Goal: Task Accomplishment & Management: Use online tool/utility

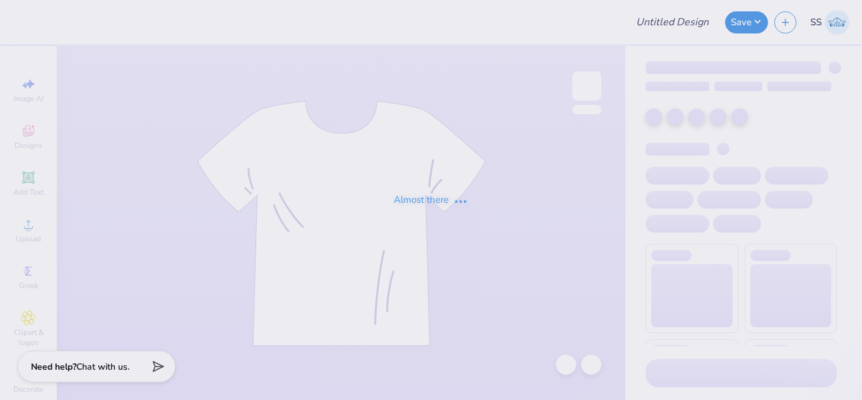
type input "Shirts for [PERSON_NAME]"
type input "8"
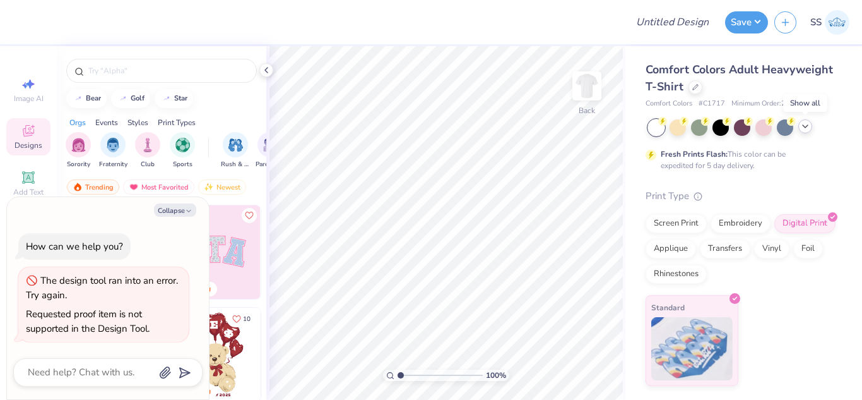
click at [803, 128] on icon at bounding box center [805, 126] width 10 height 10
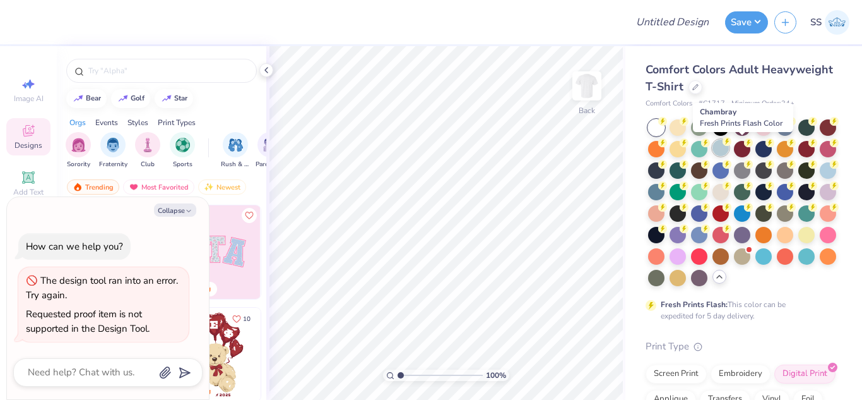
click at [729, 150] on div at bounding box center [721, 147] width 16 height 16
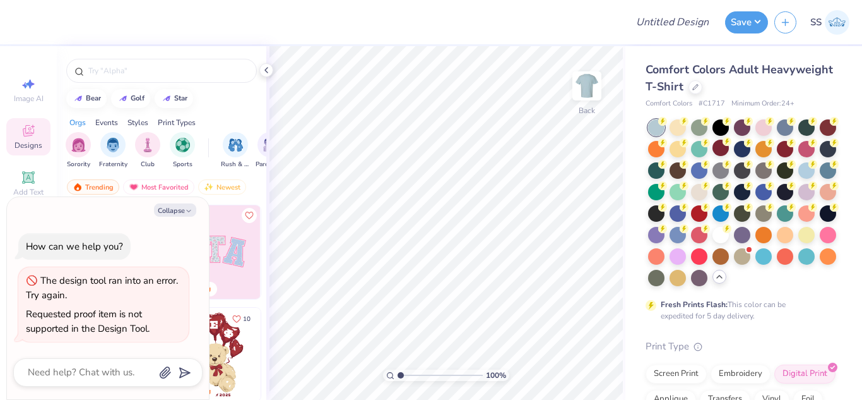
type textarea "x"
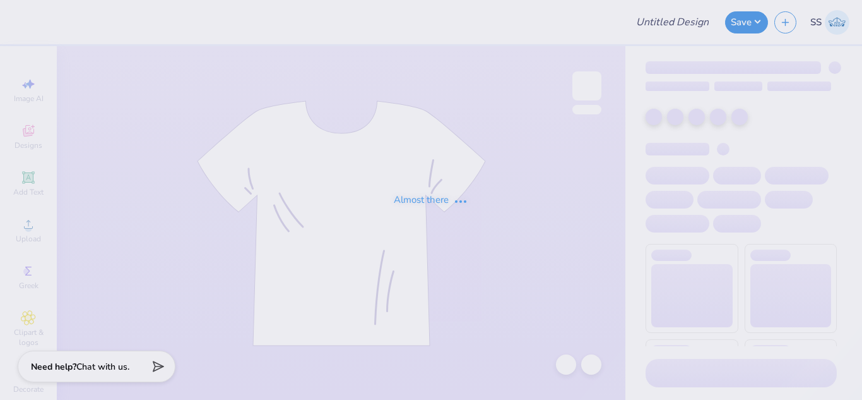
type input "Shirts for [PERSON_NAME]"
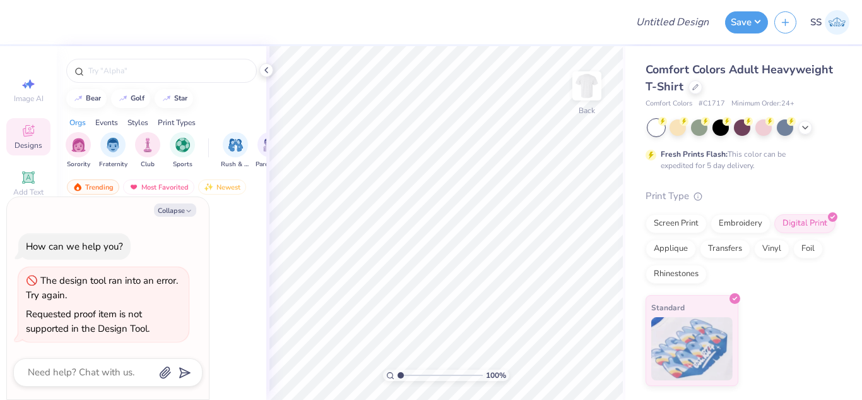
type textarea "x"
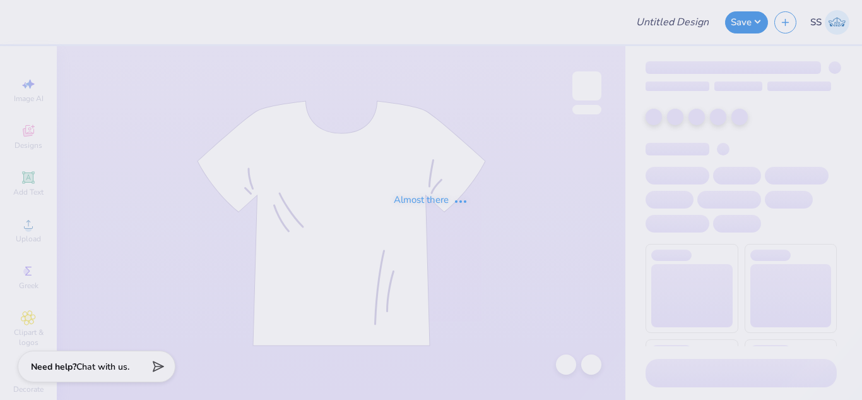
type input "Shirts for [PERSON_NAME]"
type input "8"
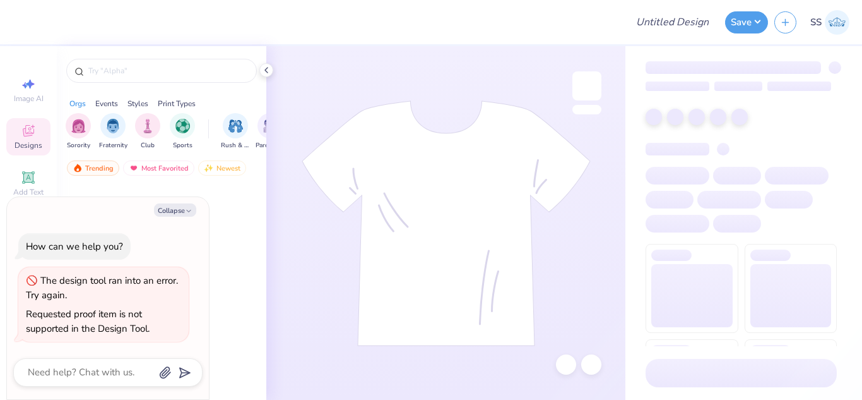
type textarea "x"
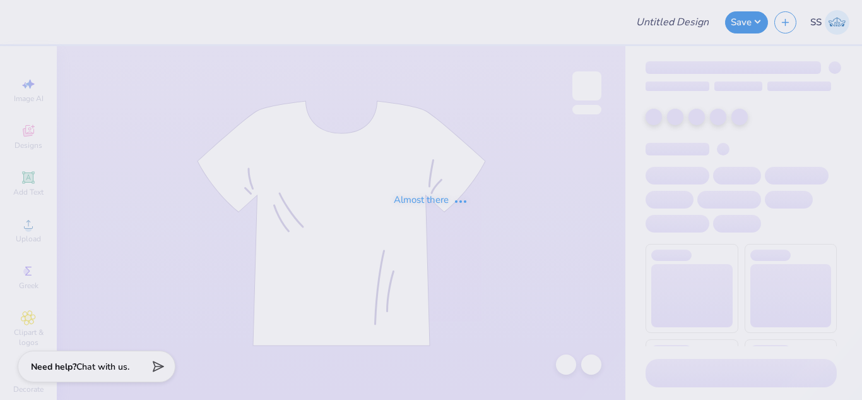
type input "Shirts for Steve"
type input "8"
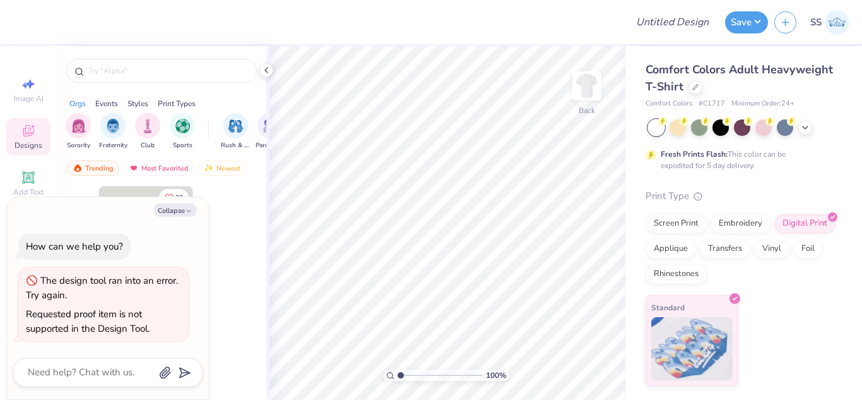
type textarea "x"
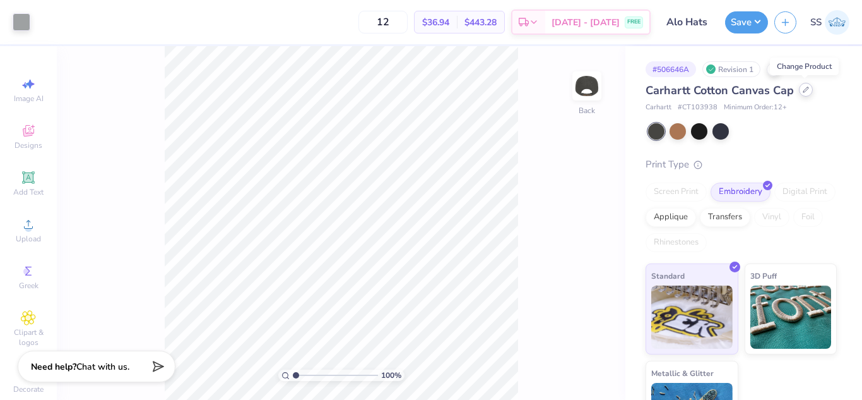
click at [803, 88] on icon at bounding box center [806, 89] width 6 height 6
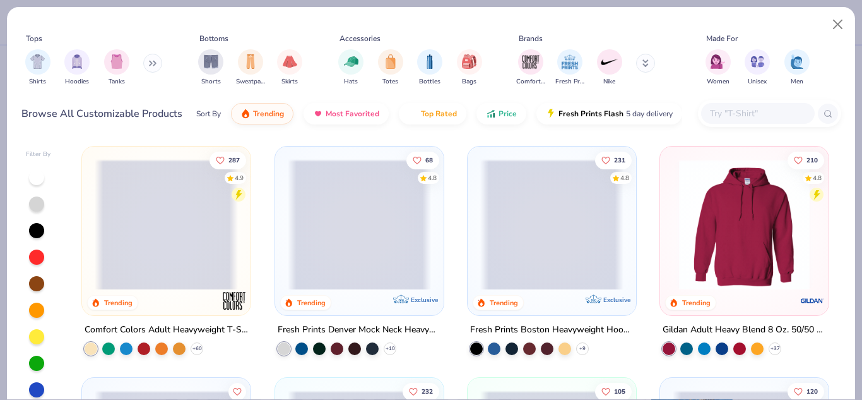
click at [750, 113] on input "text" at bounding box center [757, 113] width 97 height 15
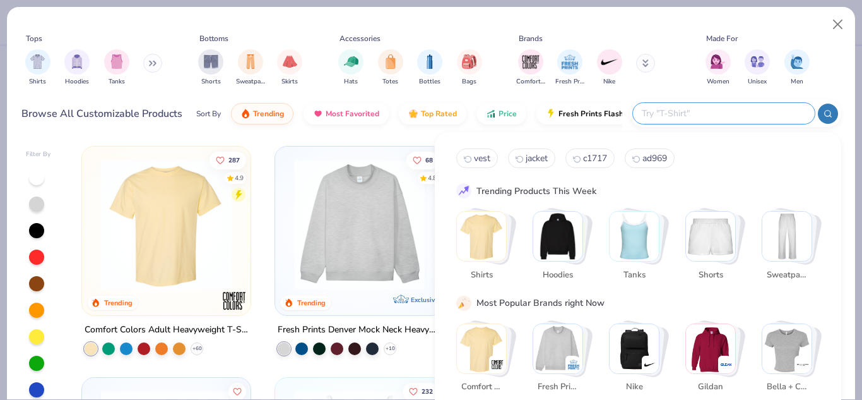
click at [750, 113] on input "text" at bounding box center [723, 113] width 165 height 15
type input "[DATE]"
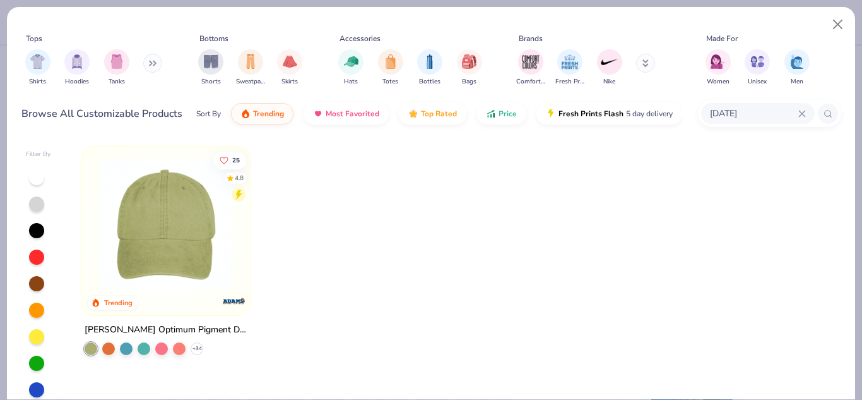
click at [192, 201] on img at bounding box center [166, 224] width 143 height 131
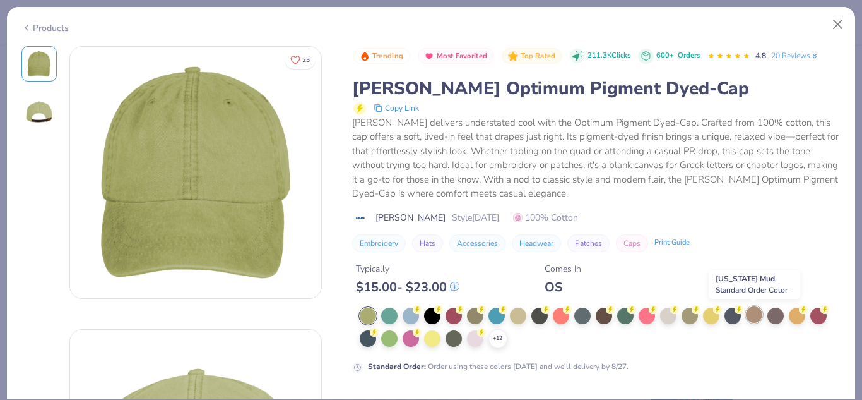
click at [751, 314] on div at bounding box center [754, 314] width 16 height 16
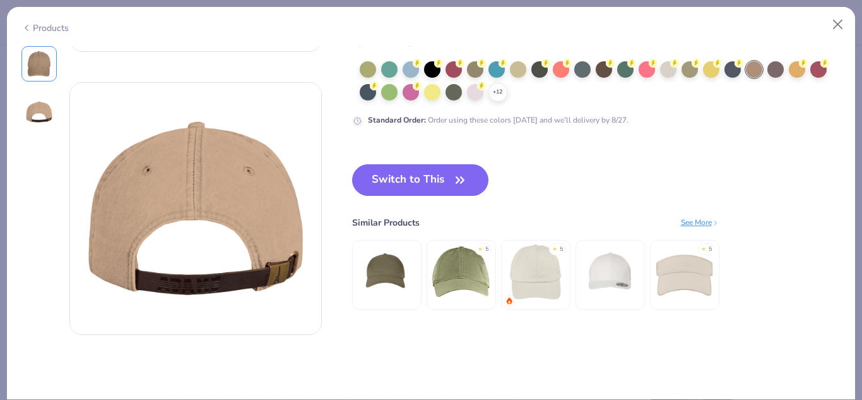
scroll to position [277, 0]
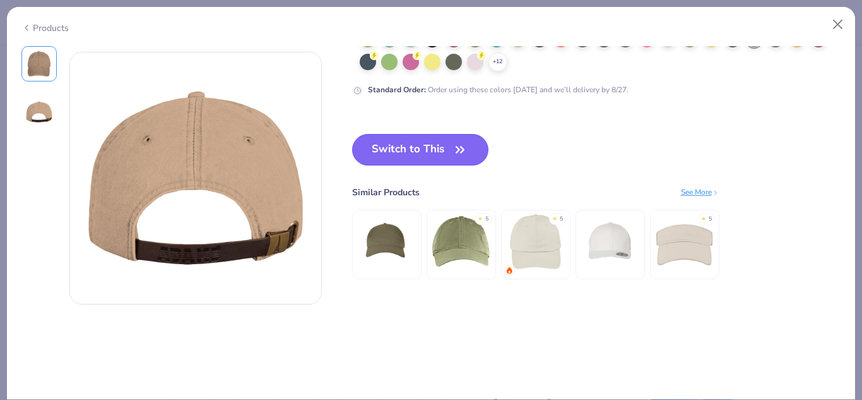
click at [396, 138] on button "Switch to This" at bounding box center [420, 150] width 137 height 32
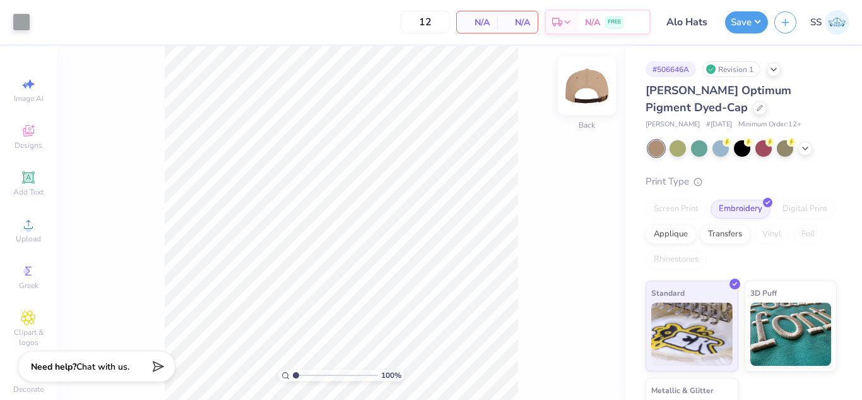
click at [591, 74] on img at bounding box center [587, 86] width 50 height 50
click at [773, 68] on icon at bounding box center [774, 68] width 10 height 10
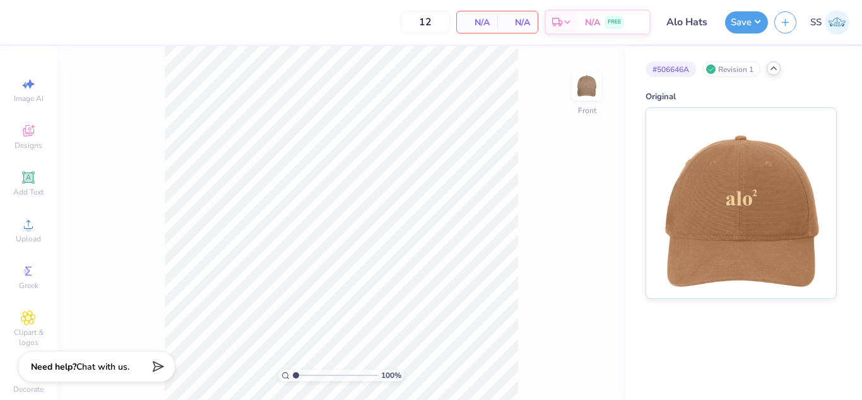
click at [772, 73] on div at bounding box center [774, 68] width 14 height 14
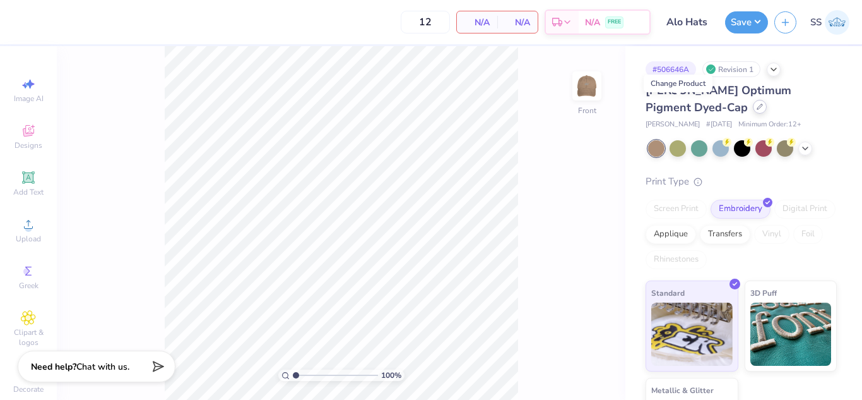
click at [753, 107] on div at bounding box center [760, 107] width 14 height 14
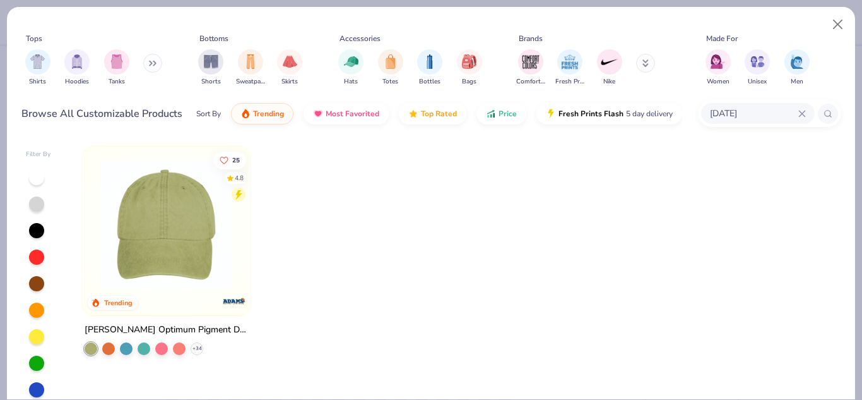
click at [800, 112] on icon at bounding box center [802, 113] width 6 height 6
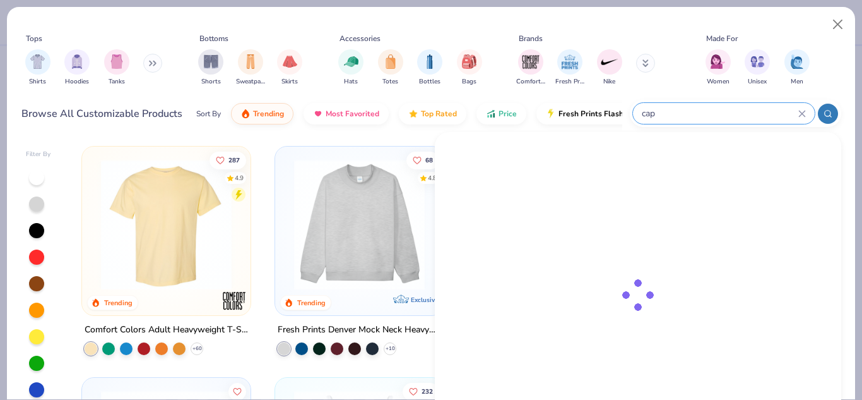
type input "cap"
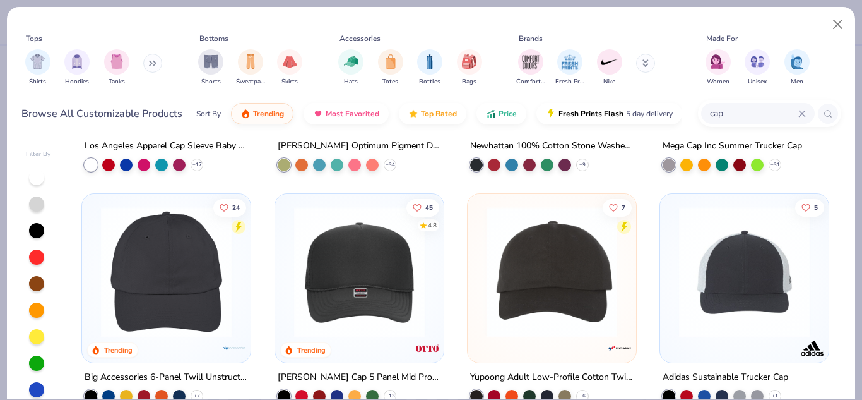
scroll to position [210, 0]
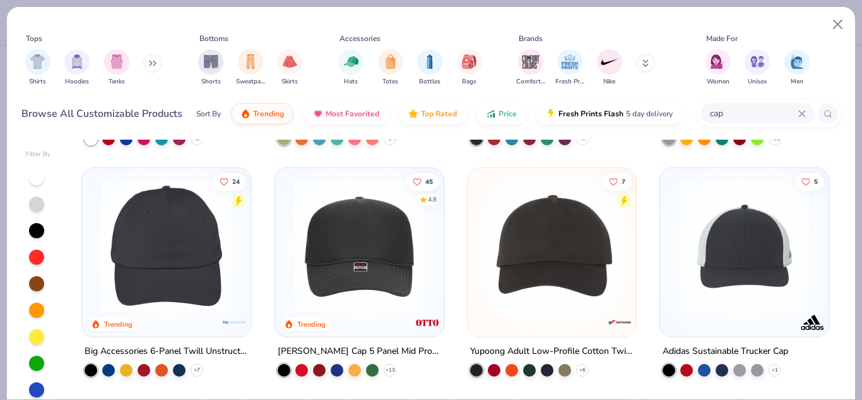
click at [215, 219] on img at bounding box center [166, 246] width 143 height 131
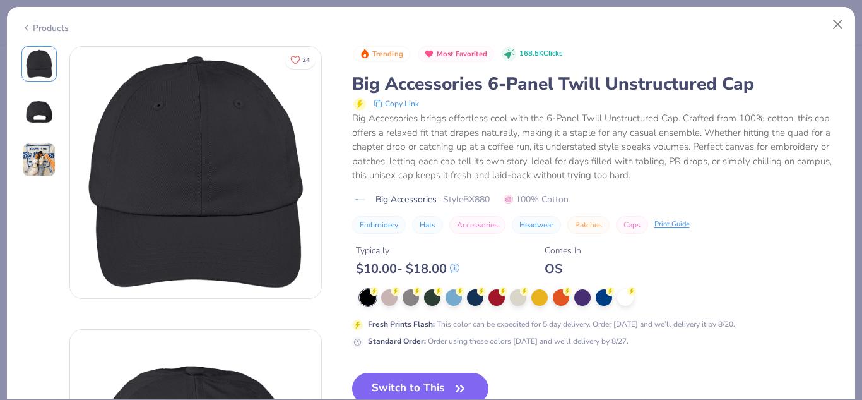
click at [36, 110] on img at bounding box center [39, 112] width 30 height 30
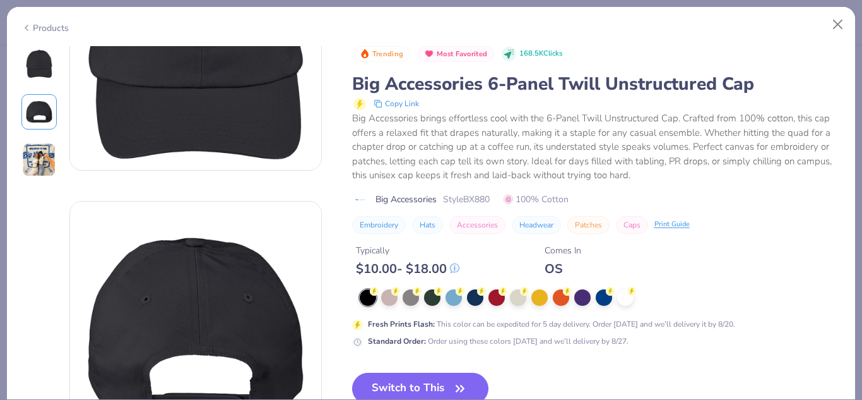
scroll to position [283, 0]
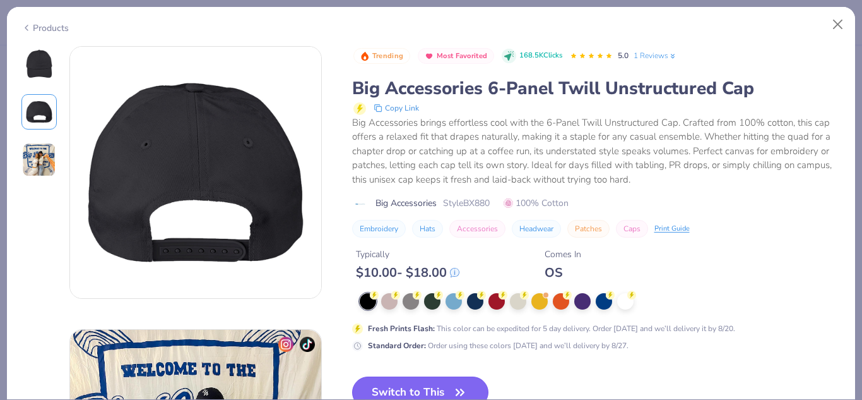
click at [436, 382] on button "Switch to This" at bounding box center [420, 392] width 137 height 32
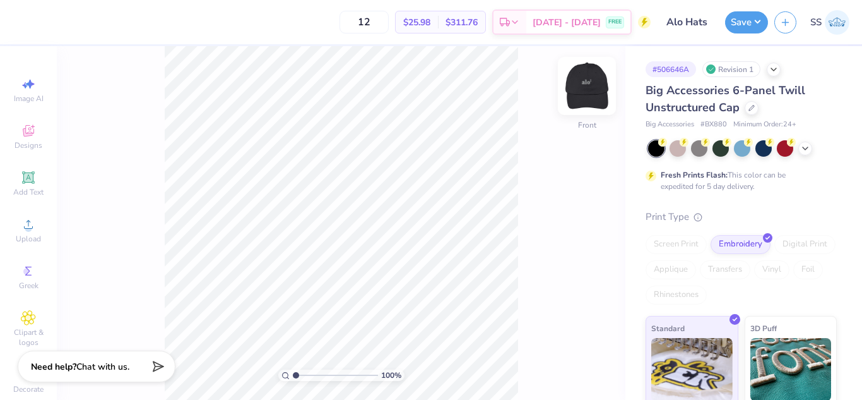
click at [594, 75] on img at bounding box center [587, 86] width 50 height 50
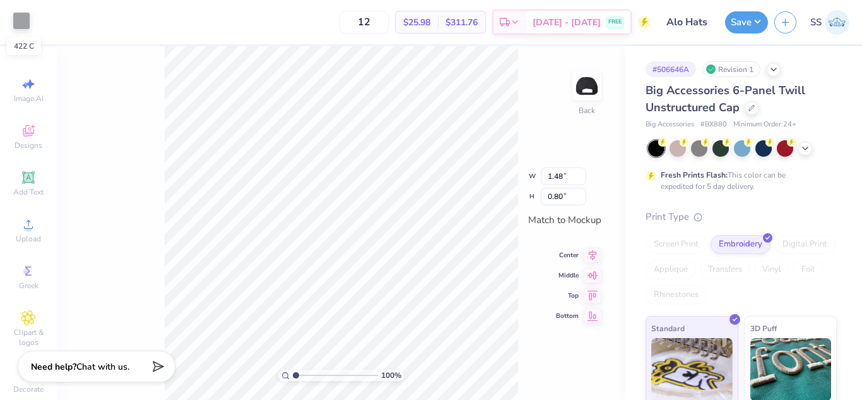
click at [18, 14] on div at bounding box center [22, 21] width 18 height 18
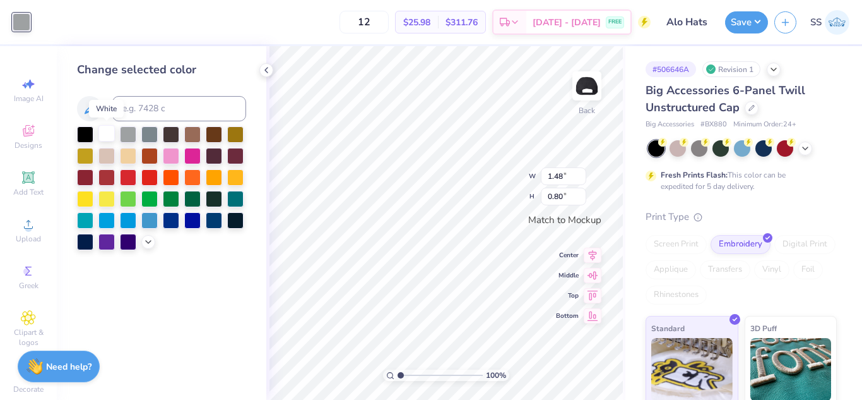
click at [107, 133] on div at bounding box center [106, 133] width 16 height 16
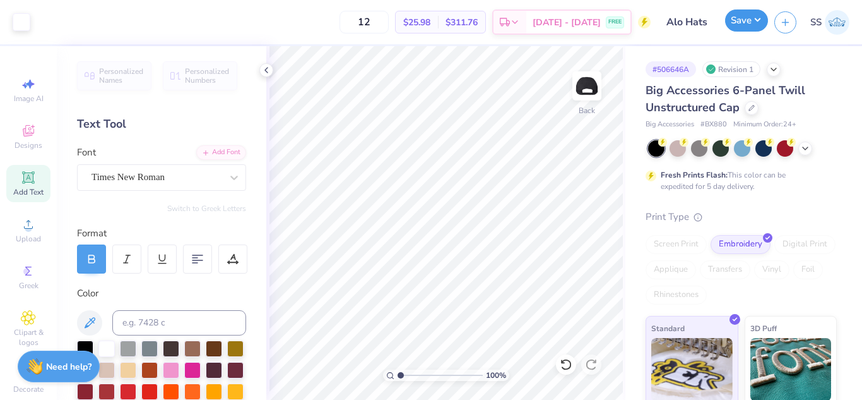
click at [747, 20] on button "Save" at bounding box center [746, 20] width 43 height 22
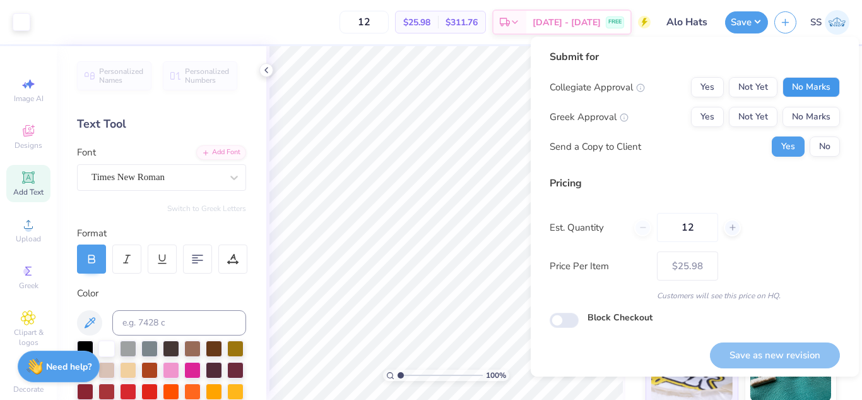
click at [799, 87] on button "No Marks" at bounding box center [811, 87] width 57 height 20
click at [807, 110] on button "No Marks" at bounding box center [811, 117] width 57 height 20
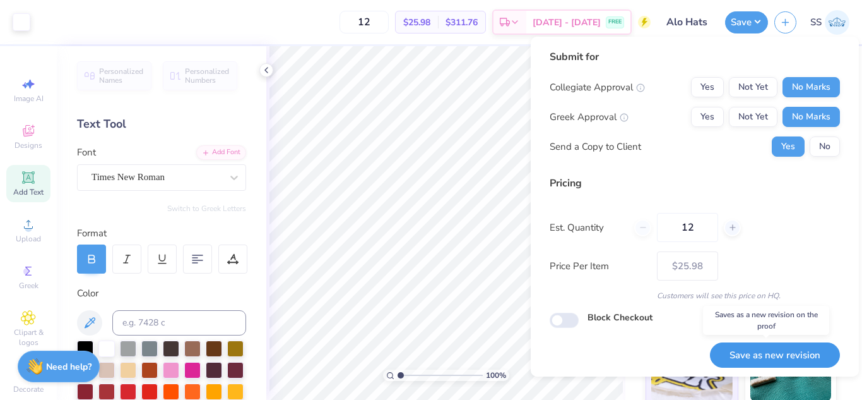
click at [762, 350] on button "Save as new revision" at bounding box center [775, 355] width 130 height 26
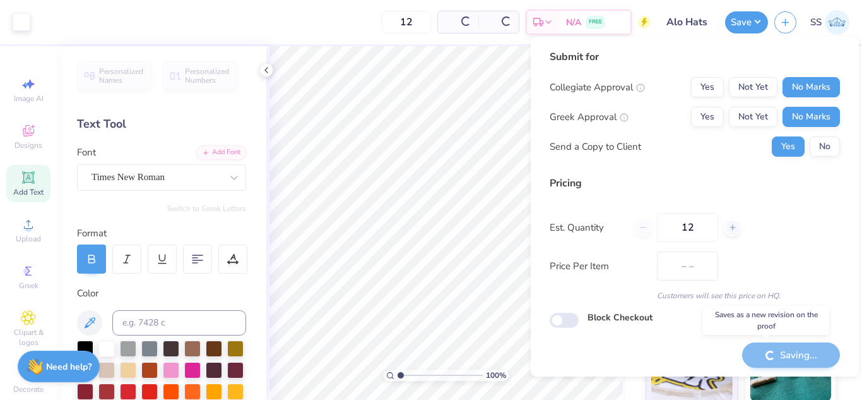
type input "$25.98"
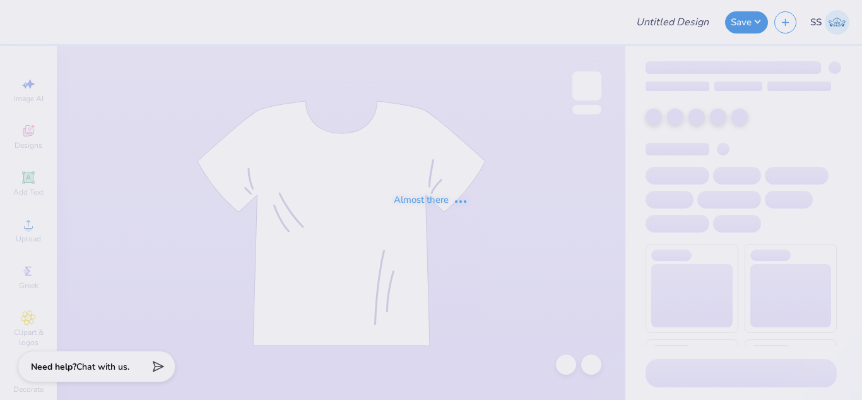
type input "[PERSON_NAME] : [PERSON_NAME] Capital Trust Company, LLC"
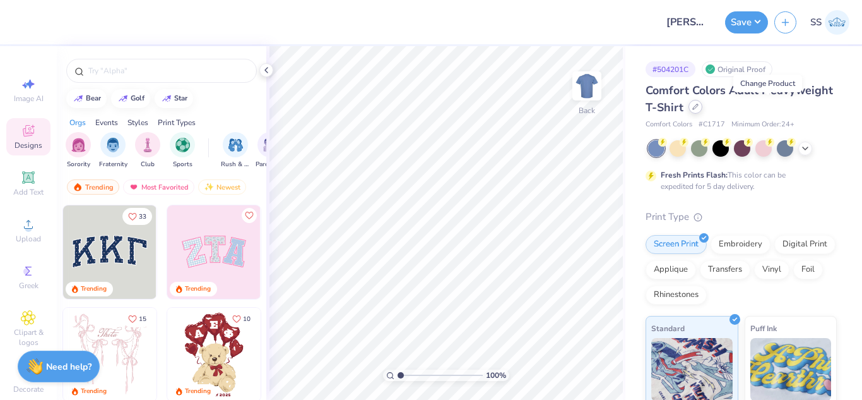
click at [699, 105] on icon at bounding box center [695, 107] width 6 height 6
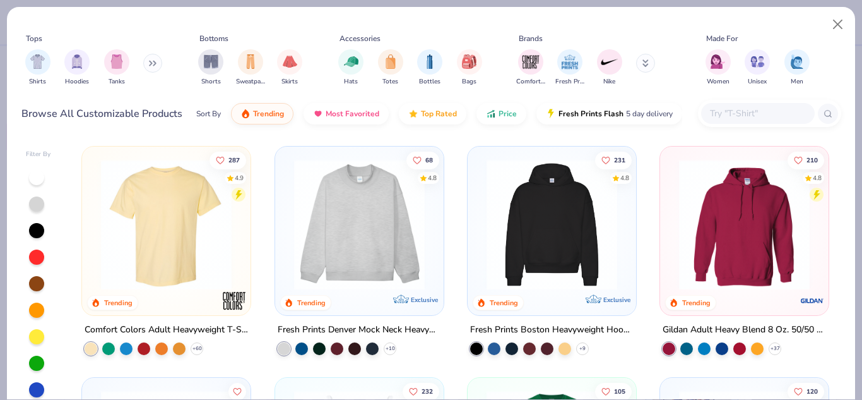
paste input "N17606"
click at [736, 116] on input "text" at bounding box center [757, 113] width 97 height 15
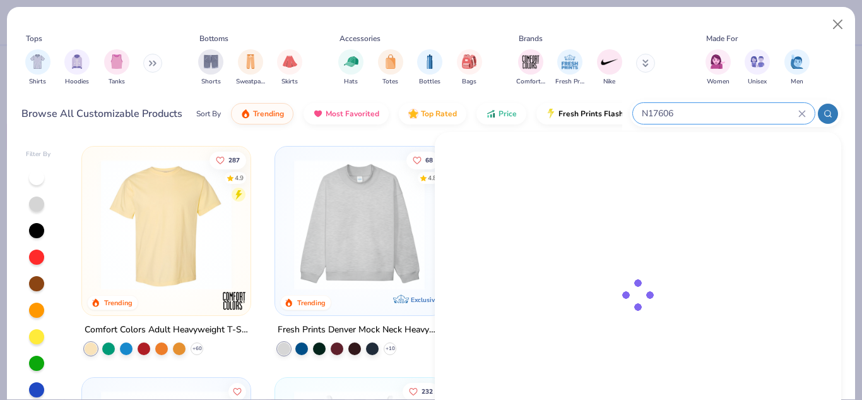
type input "N17606"
